Goal: Information Seeking & Learning: Learn about a topic

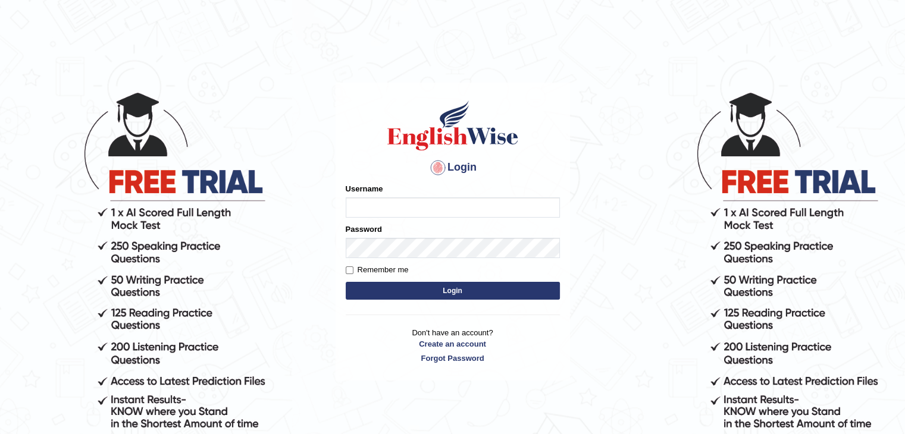
type input "Jitendra"
click at [418, 298] on button "Login" at bounding box center [453, 291] width 214 height 18
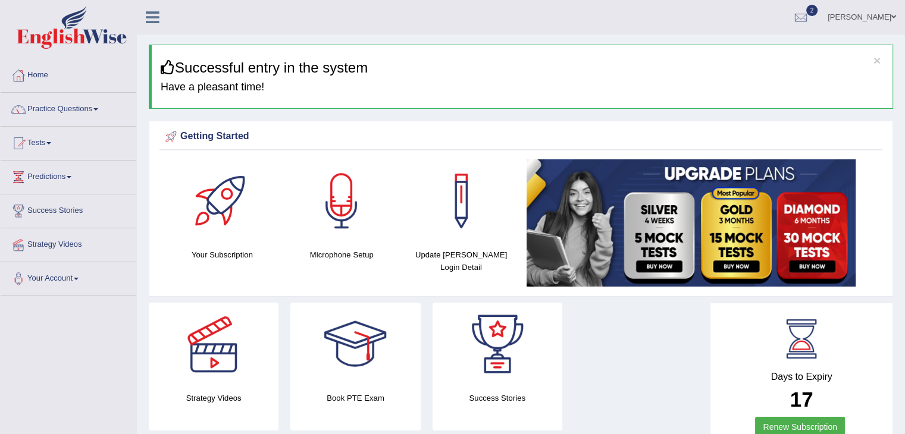
click at [42, 115] on link "Practice Questions" at bounding box center [69, 108] width 136 height 30
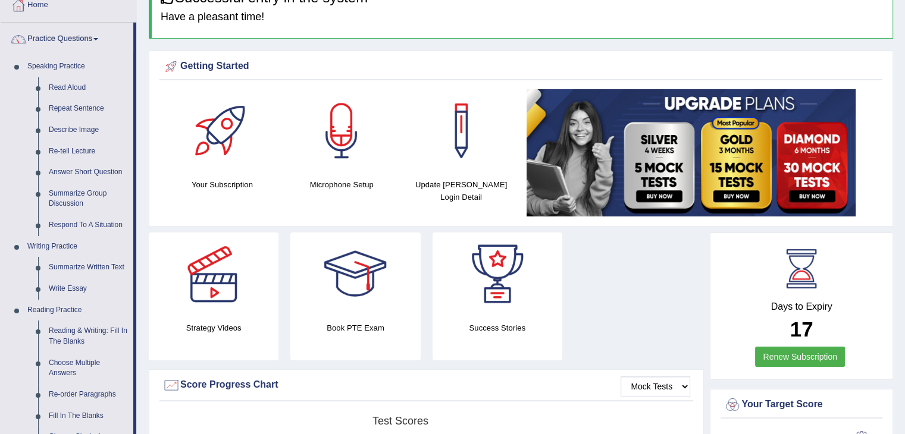
scroll to position [69, 0]
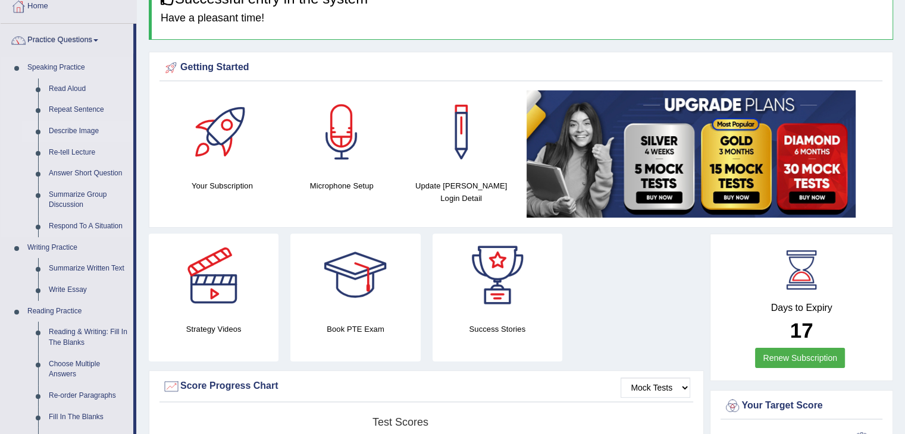
click at [61, 127] on link "Describe Image" at bounding box center [88, 131] width 90 height 21
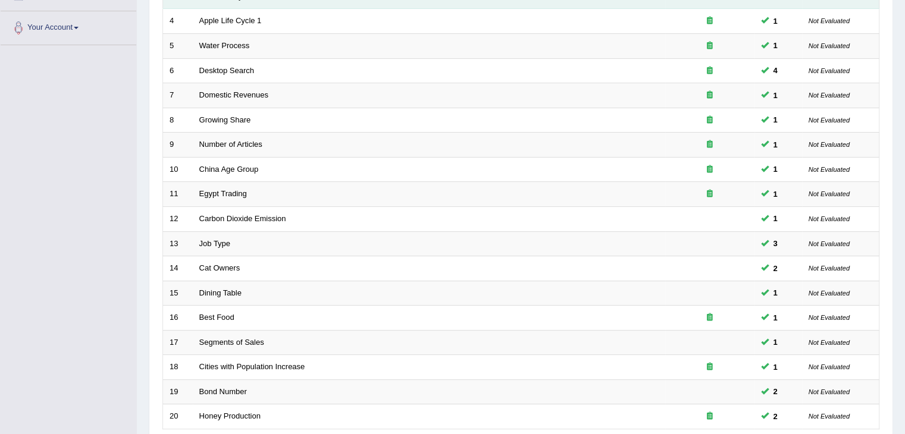
scroll to position [350, 0]
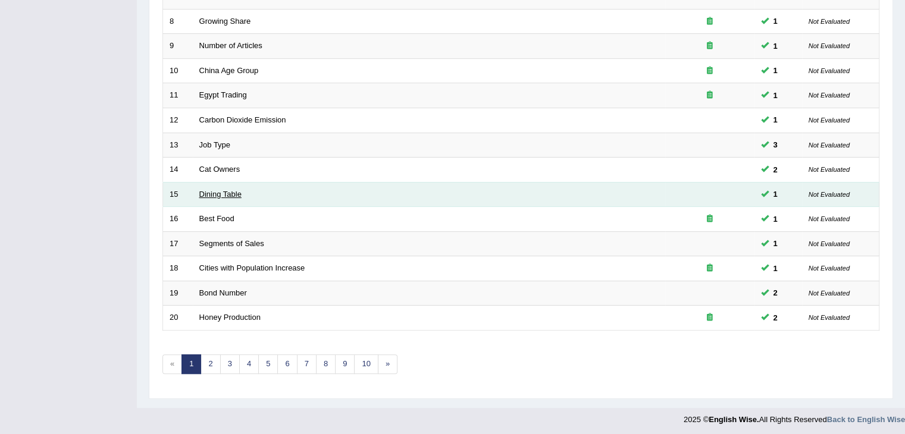
click at [236, 194] on link "Dining Table" at bounding box center [220, 194] width 42 height 9
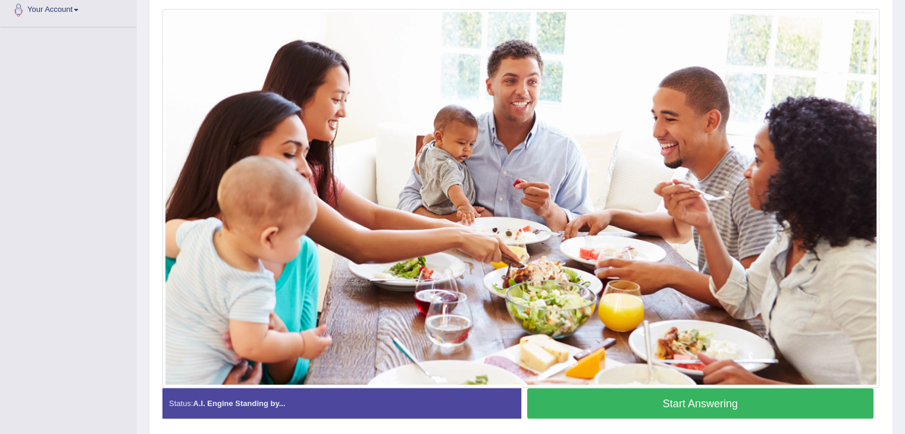
scroll to position [268, 0]
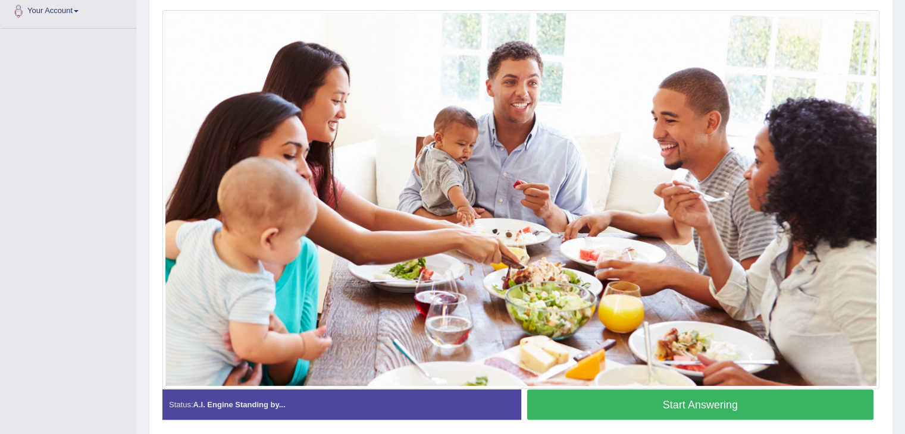
click at [376, 292] on img at bounding box center [520, 199] width 711 height 373
click at [561, 399] on button "Start Answering" at bounding box center [700, 405] width 347 height 30
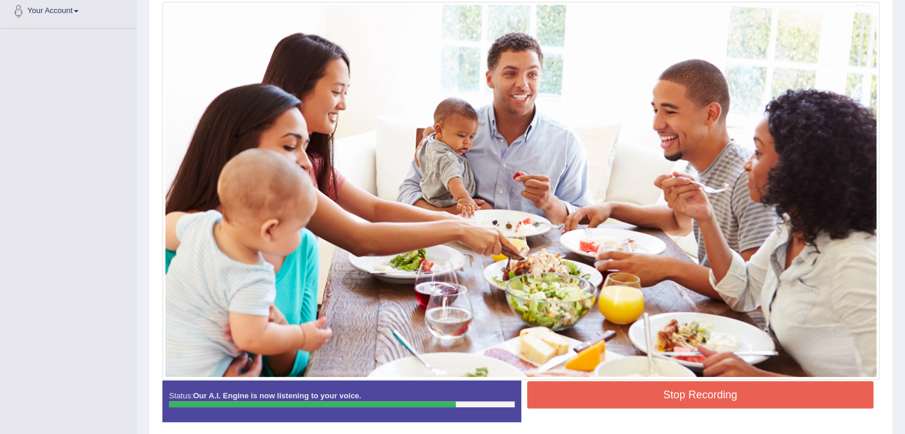
click at [561, 399] on button "Stop Recording" at bounding box center [700, 394] width 347 height 27
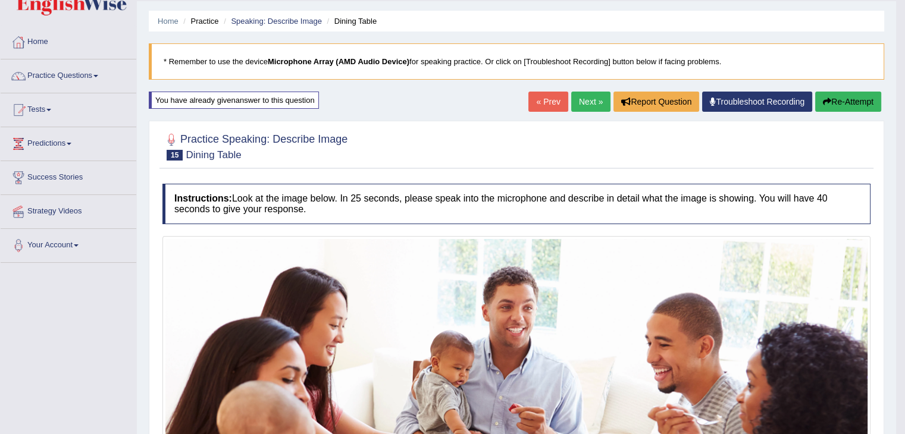
scroll to position [0, 0]
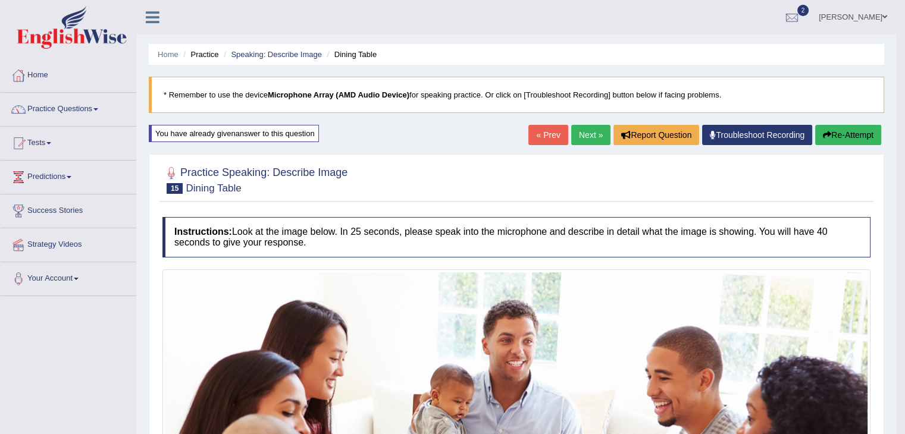
click at [840, 141] on button "Re-Attempt" at bounding box center [848, 135] width 66 height 20
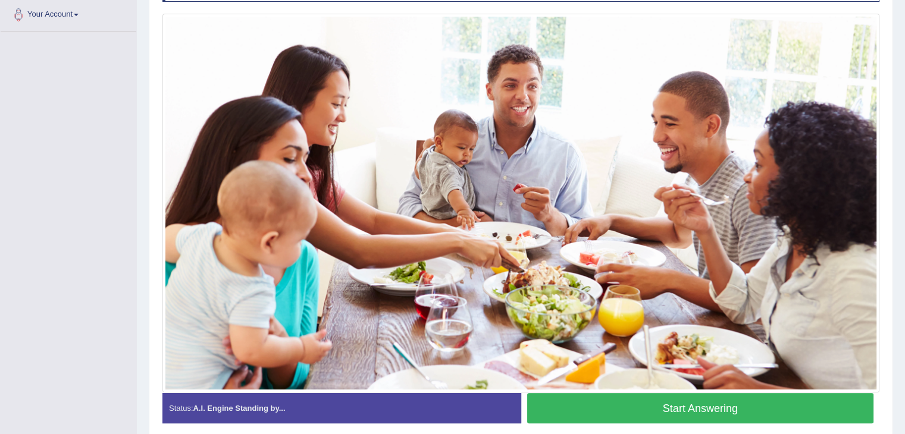
scroll to position [265, 0]
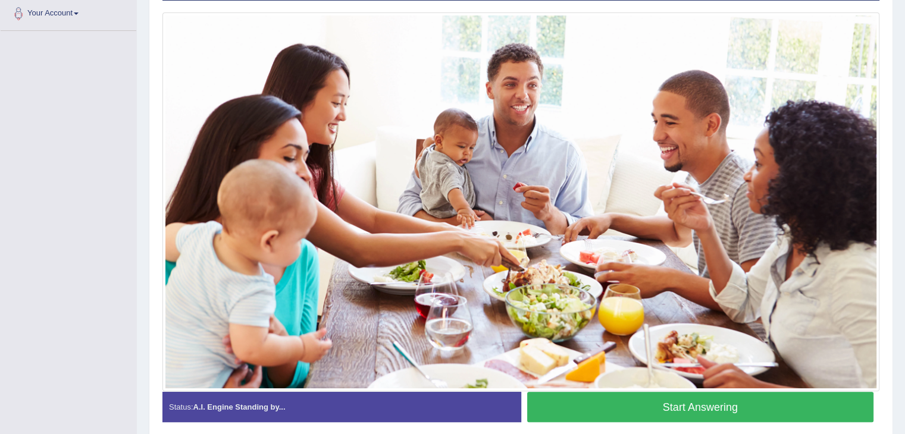
click at [710, 400] on button "Start Answering" at bounding box center [700, 407] width 347 height 30
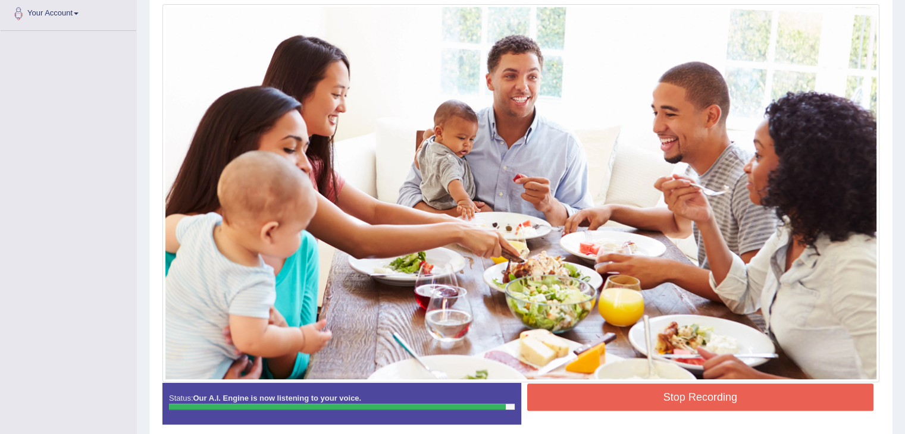
click at [710, 400] on button "Stop Recording" at bounding box center [700, 397] width 347 height 27
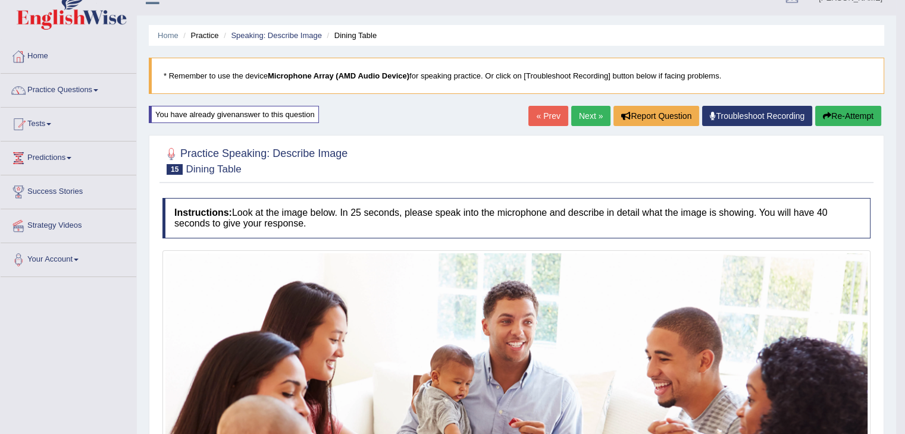
scroll to position [0, 0]
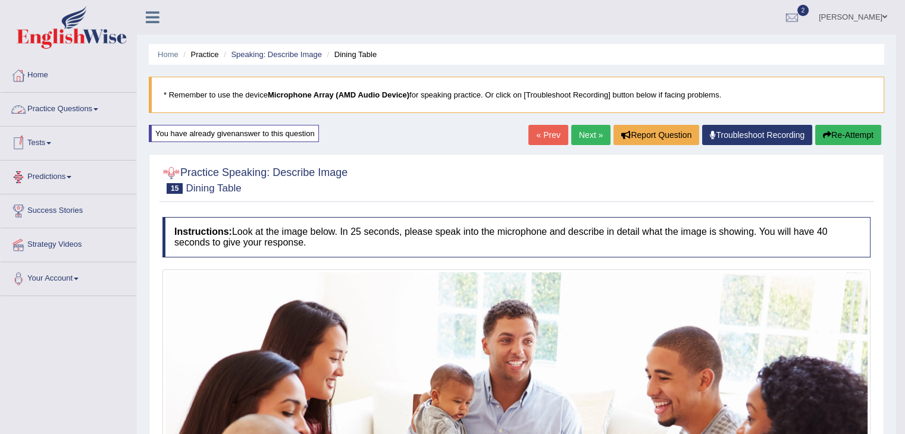
click at [42, 109] on link "Practice Questions" at bounding box center [69, 108] width 136 height 30
